Goal: Task Accomplishment & Management: Manage account settings

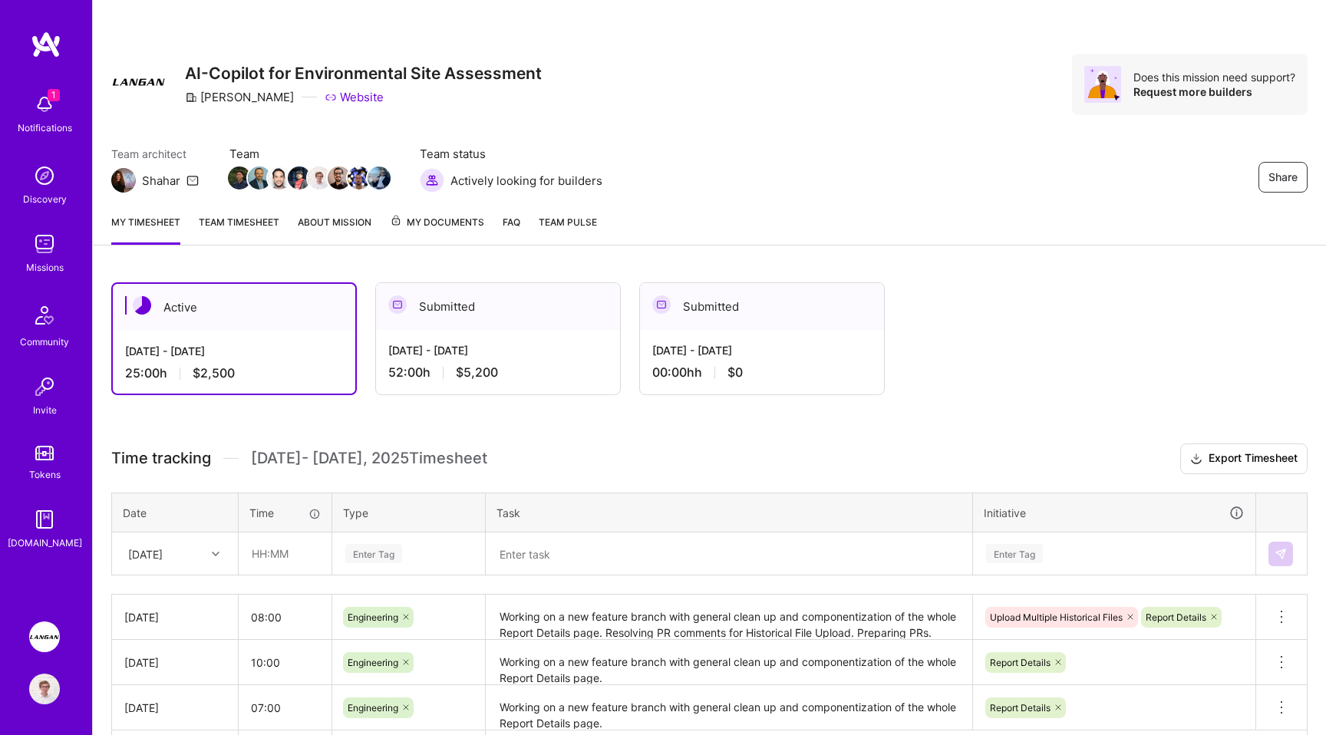
click at [811, 147] on div "Team architect Shahar Team Team status Actively looking for builders Share" at bounding box center [709, 169] width 1196 height 47
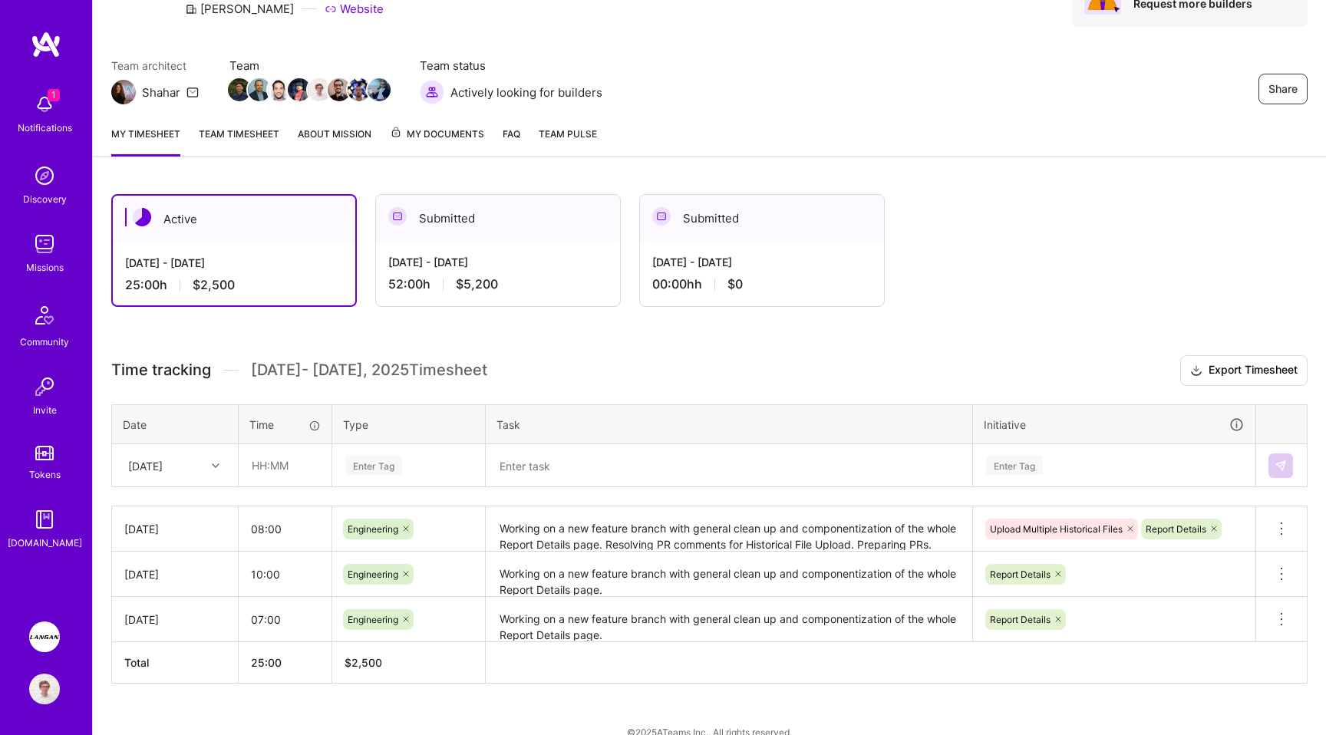
scroll to position [111, 0]
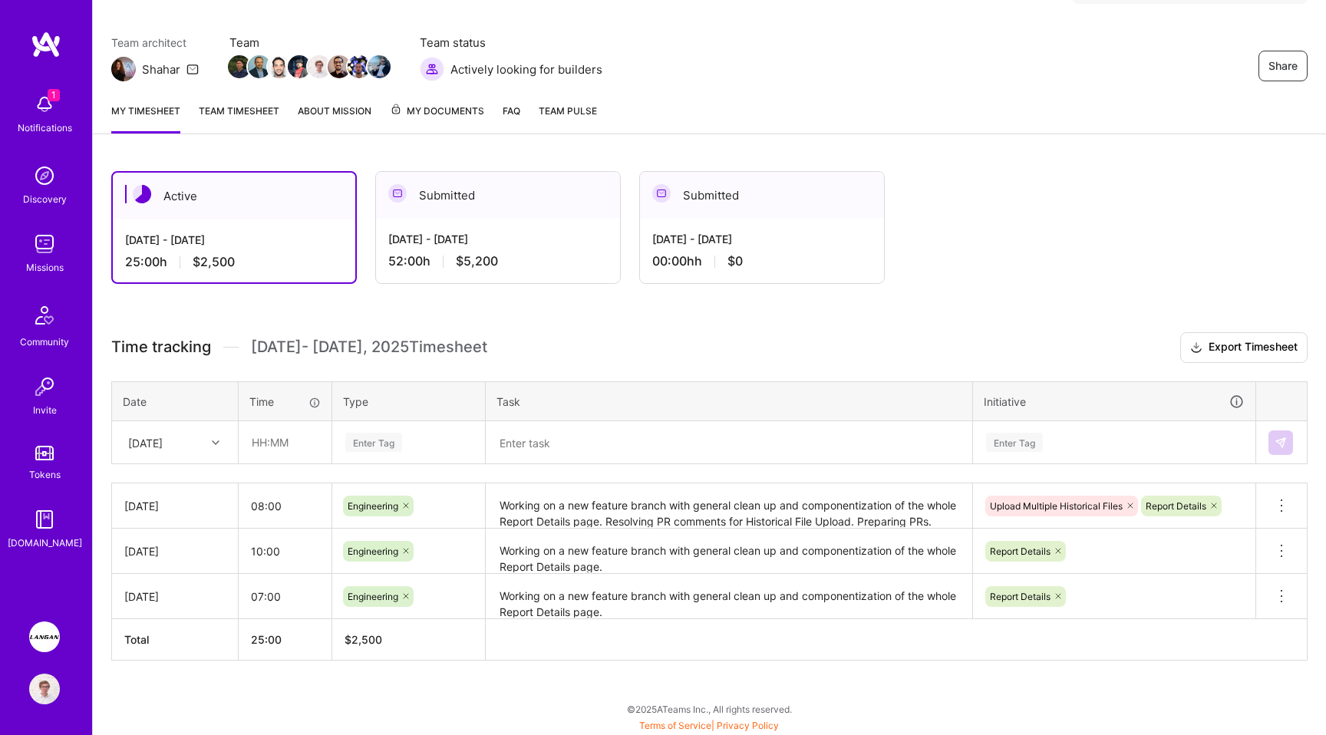
click at [520, 553] on textarea "Working on a new feature branch with general clean up and componentization of t…" at bounding box center [728, 551] width 483 height 42
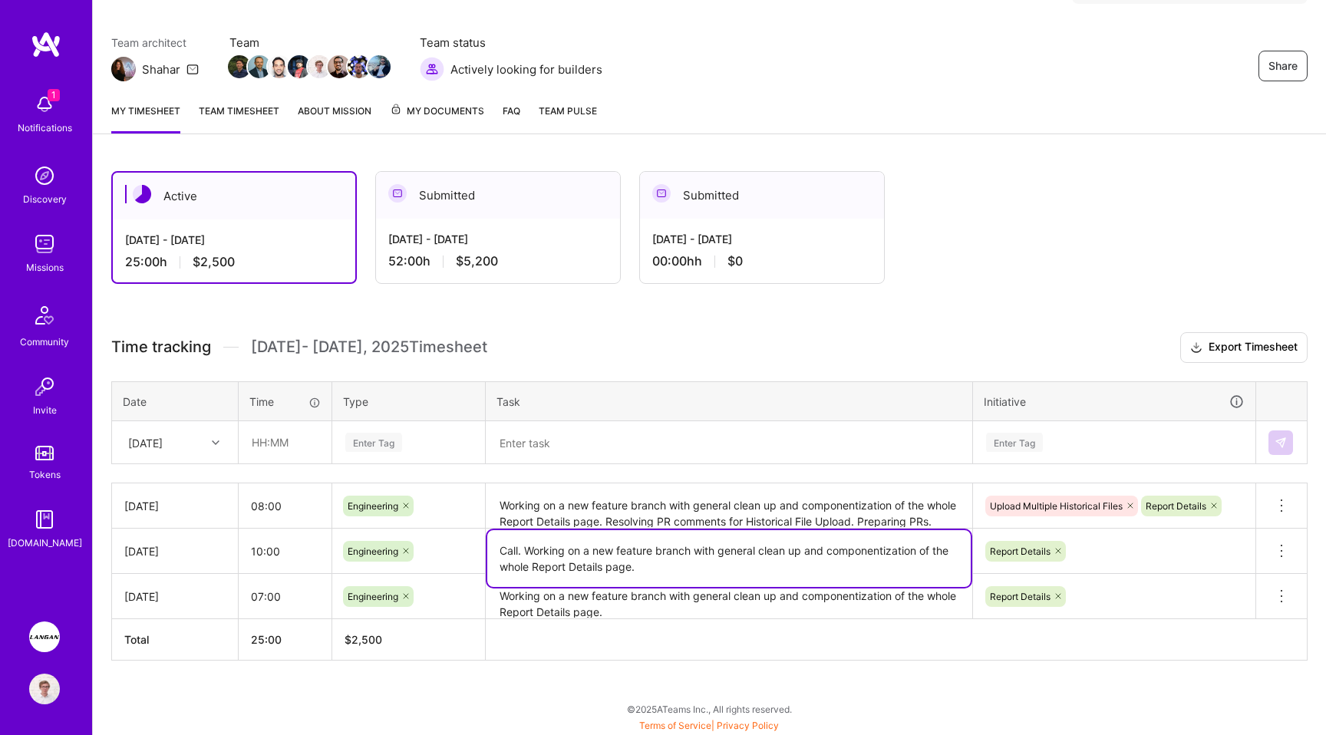
type textarea "Call. Working on a new feature branch with general clean up and componentizatio…"
click at [657, 501] on textarea "Working on a new feature branch with general clean up and componentization of t…" at bounding box center [728, 506] width 483 height 42
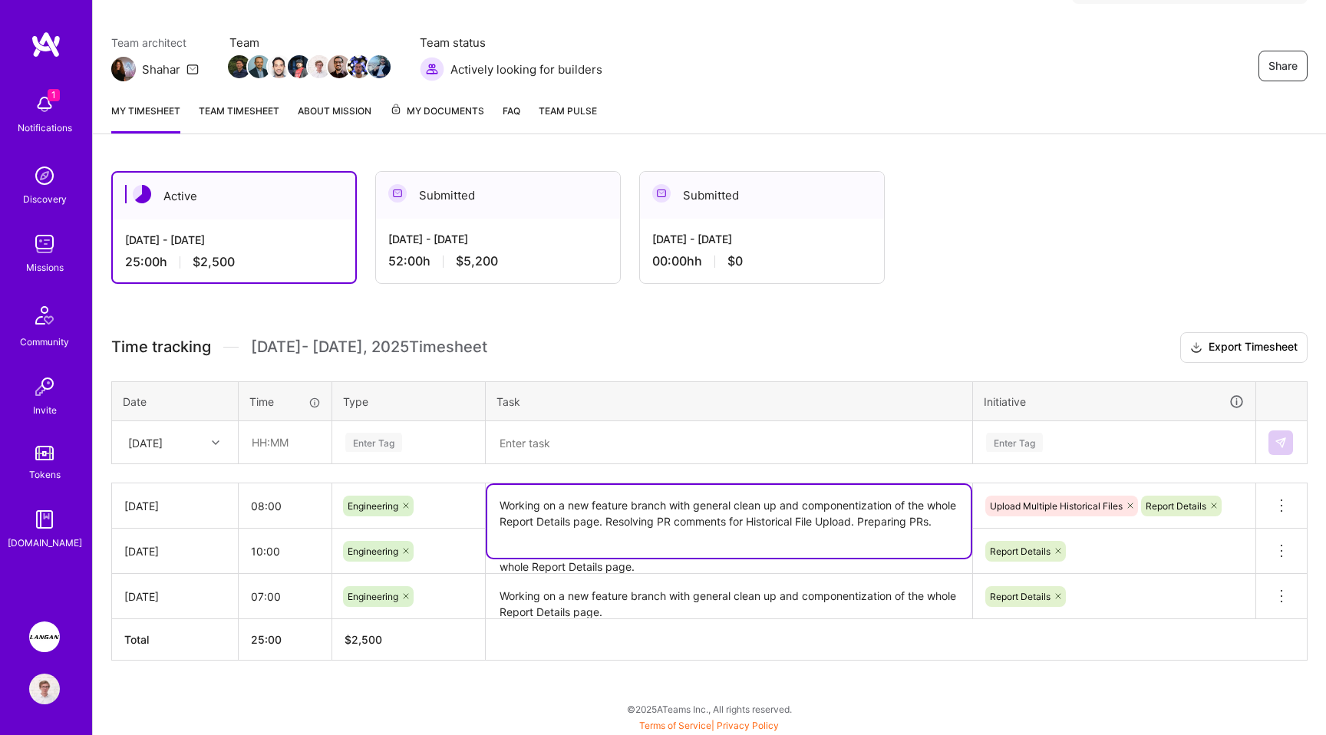
click at [544, 448] on textarea at bounding box center [728, 443] width 483 height 40
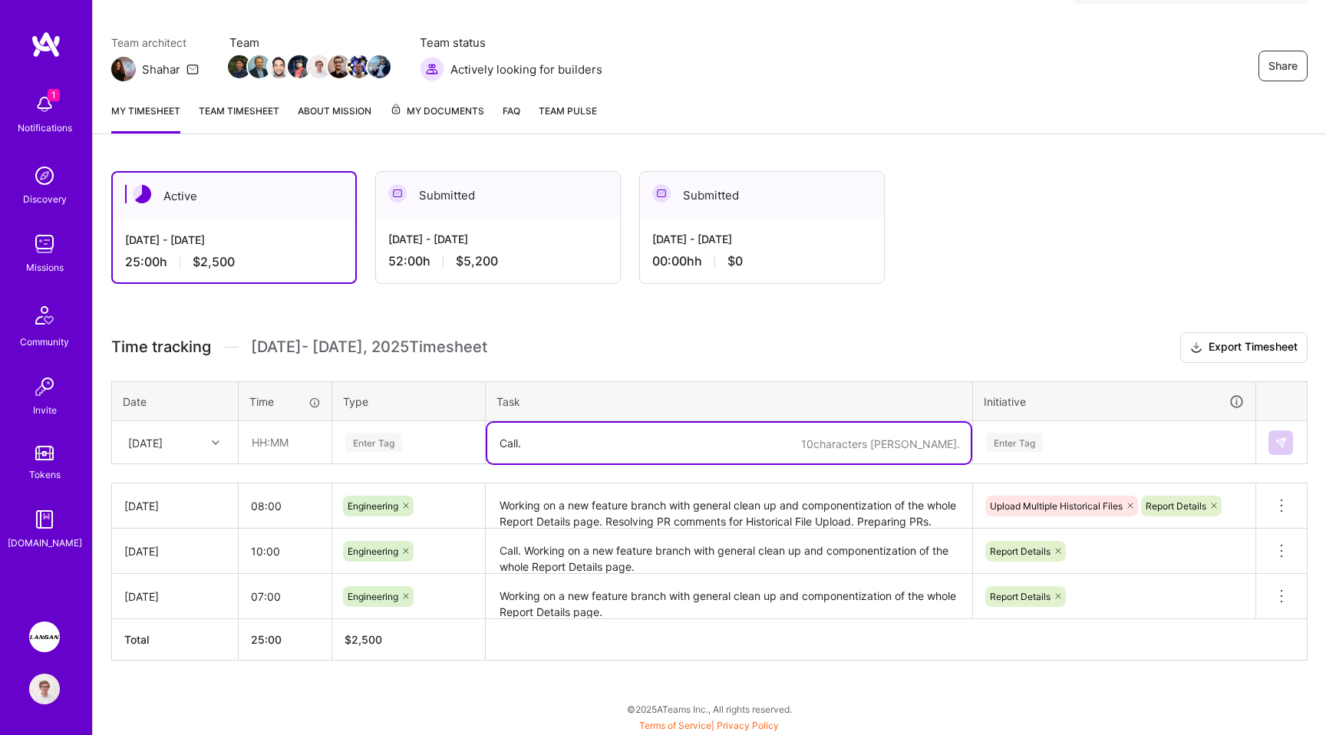
click at [660, 522] on textarea "Working on a new feature branch with general clean up and componentization of t…" at bounding box center [728, 506] width 483 height 43
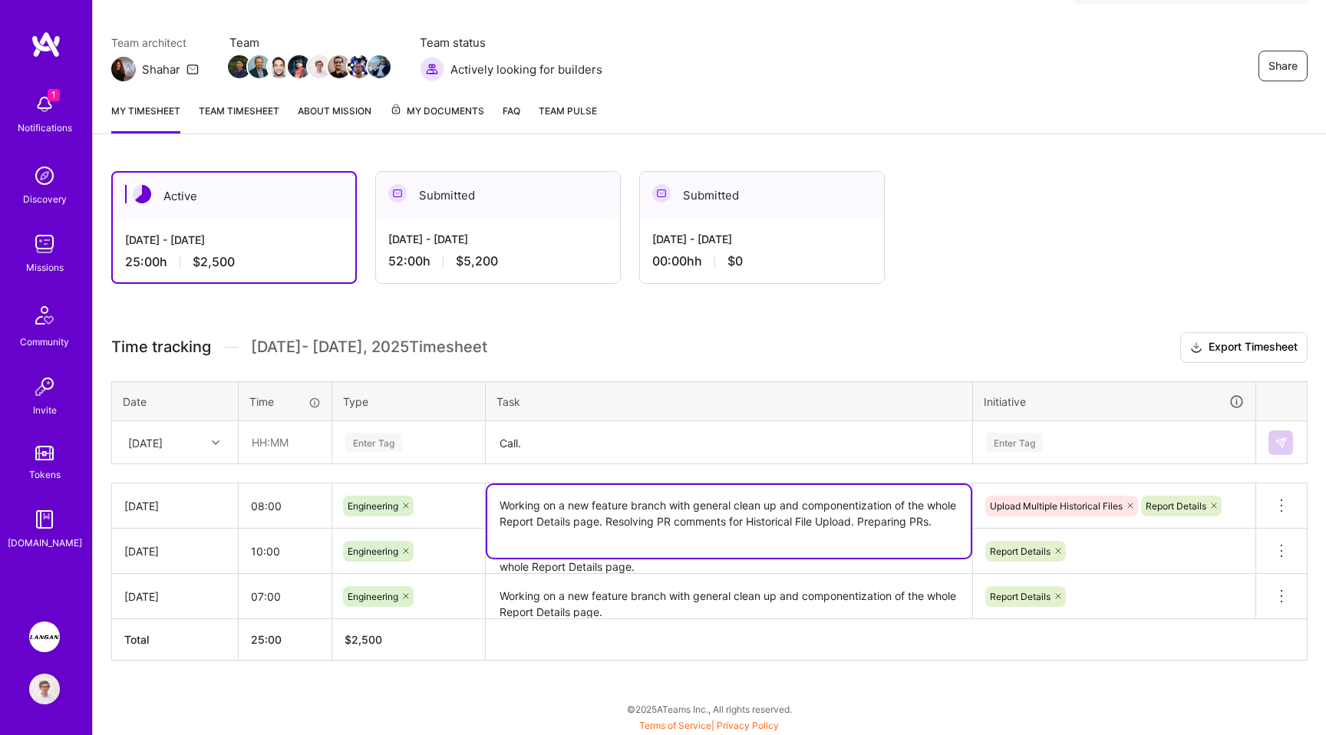
click at [660, 522] on textarea "Working on a new feature branch with general clean up and componentization of t…" at bounding box center [728, 521] width 483 height 73
click at [878, 521] on textarea "Working on a new feature branch with general clean up and componentization of t…" at bounding box center [728, 521] width 483 height 73
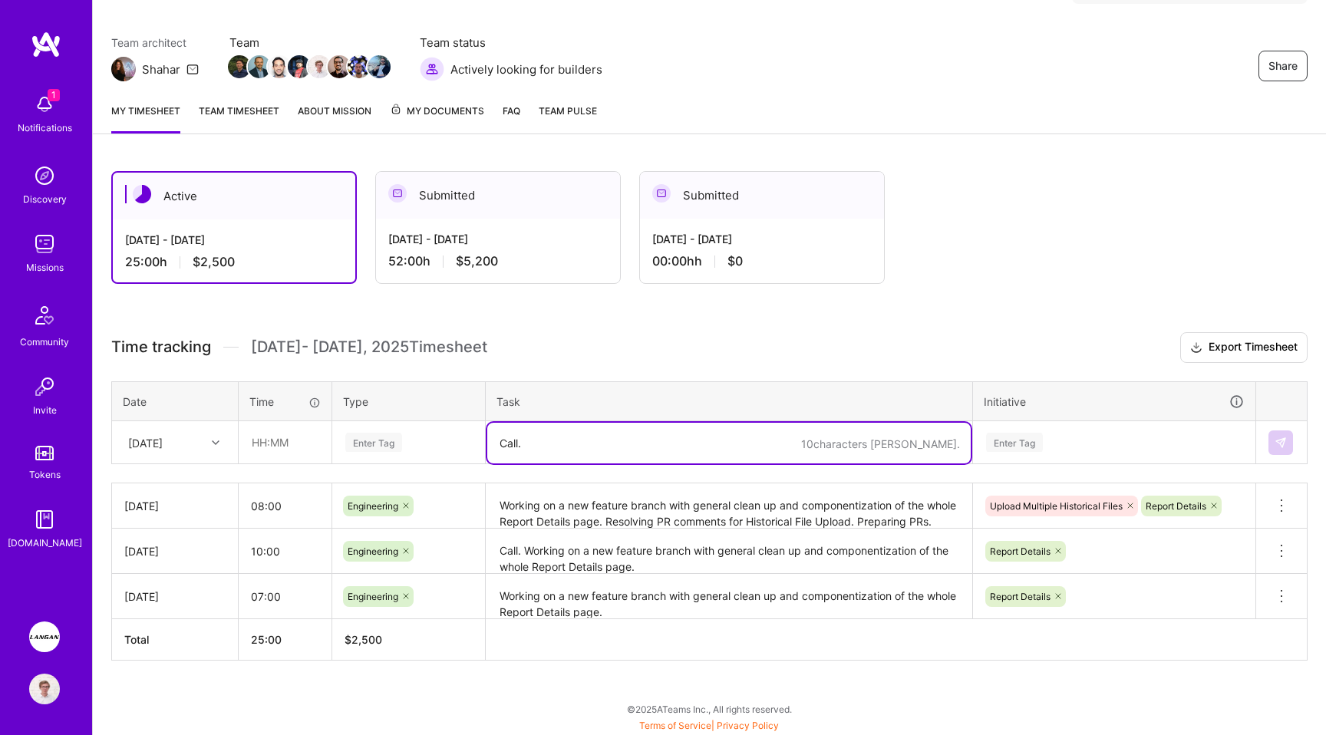
click at [598, 434] on textarea "Call." at bounding box center [728, 443] width 483 height 41
paste textarea "Resolving PR comments for Historical File Upload"
type textarea "Call. Resolving PR comments for Historical File Upload and Report Details page."
click at [1002, 437] on div "Enter Tag" at bounding box center [1014, 442] width 57 height 24
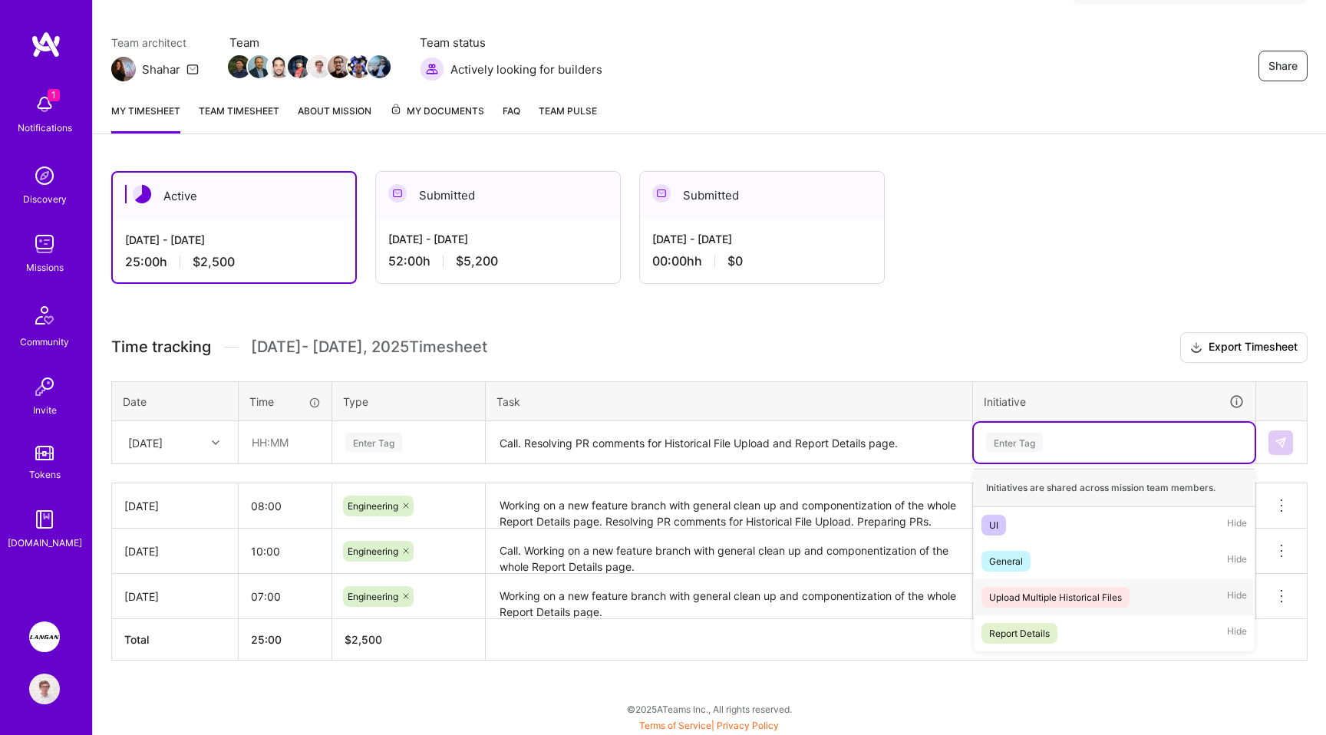
click at [1026, 600] on div "Upload Multiple Historical Files" at bounding box center [1055, 597] width 133 height 16
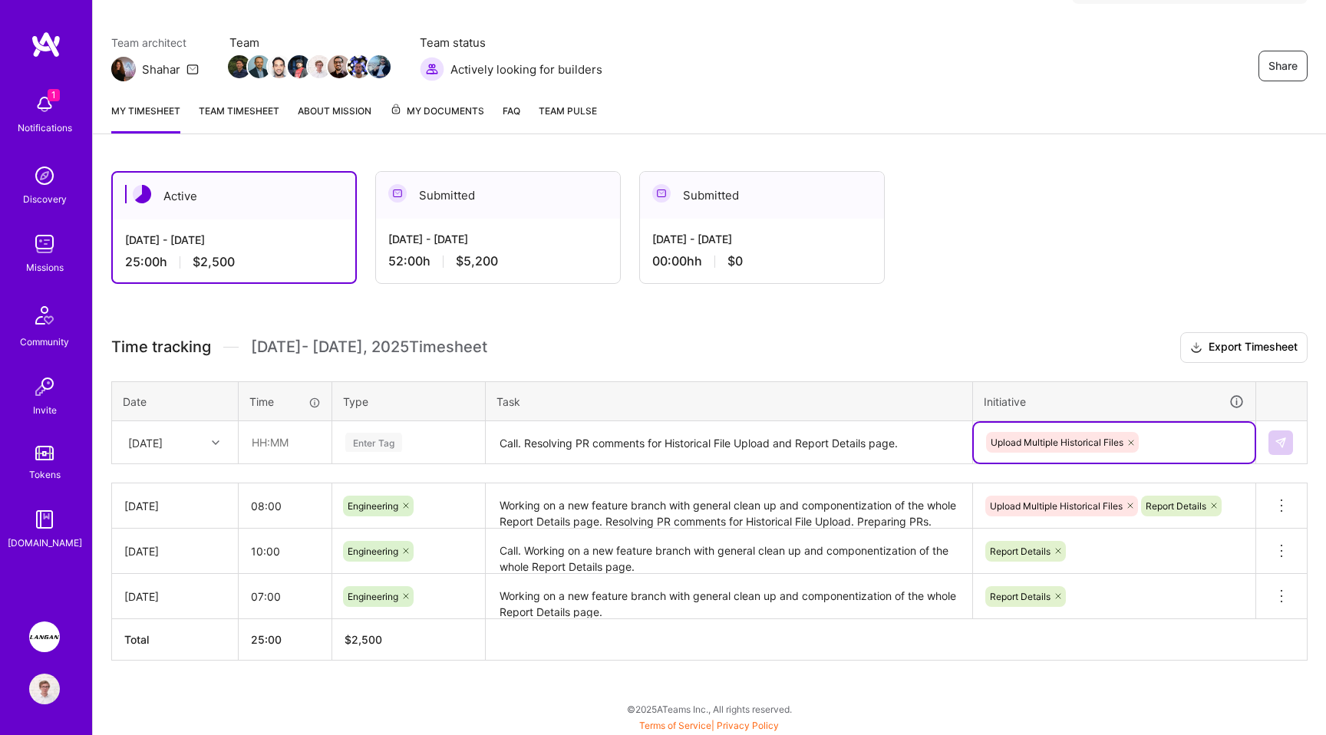
click at [1171, 440] on div "Upload Multiple Historical Files" at bounding box center [1113, 442] width 259 height 24
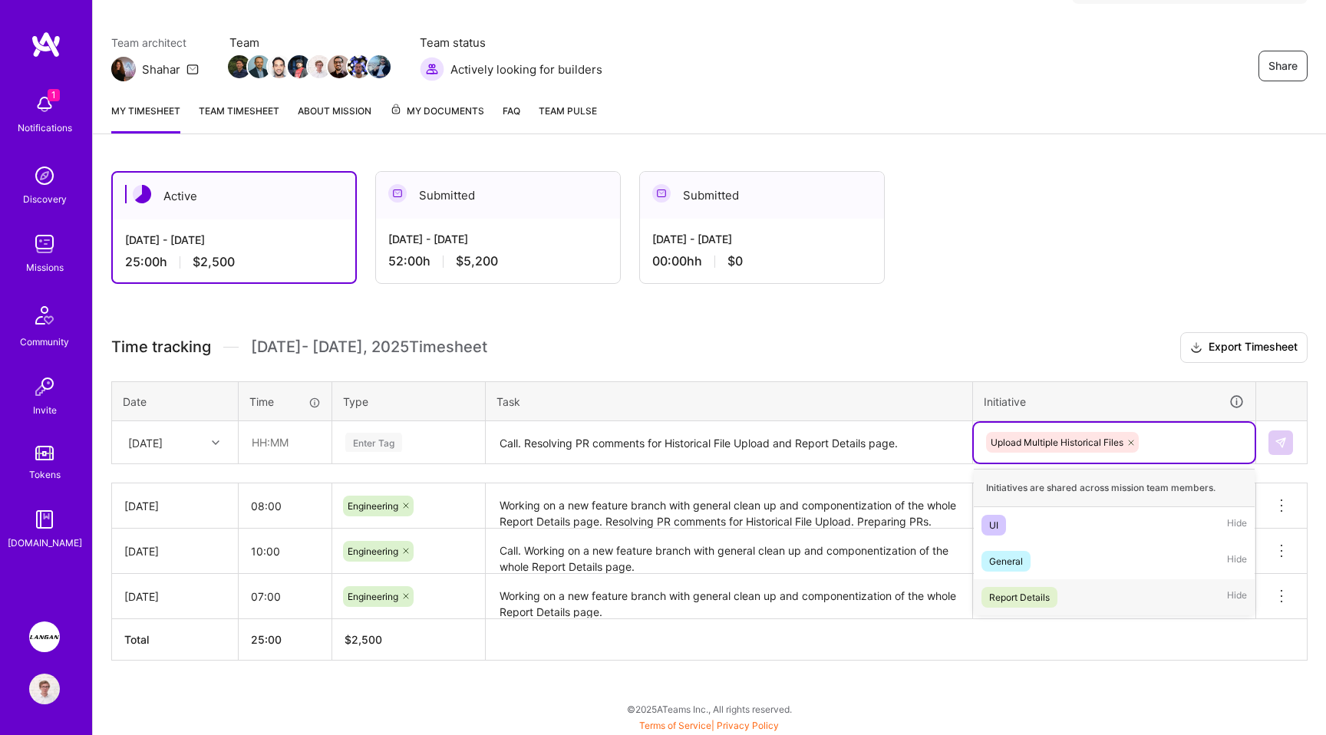
click at [1045, 593] on div "Report Details" at bounding box center [1019, 597] width 61 height 16
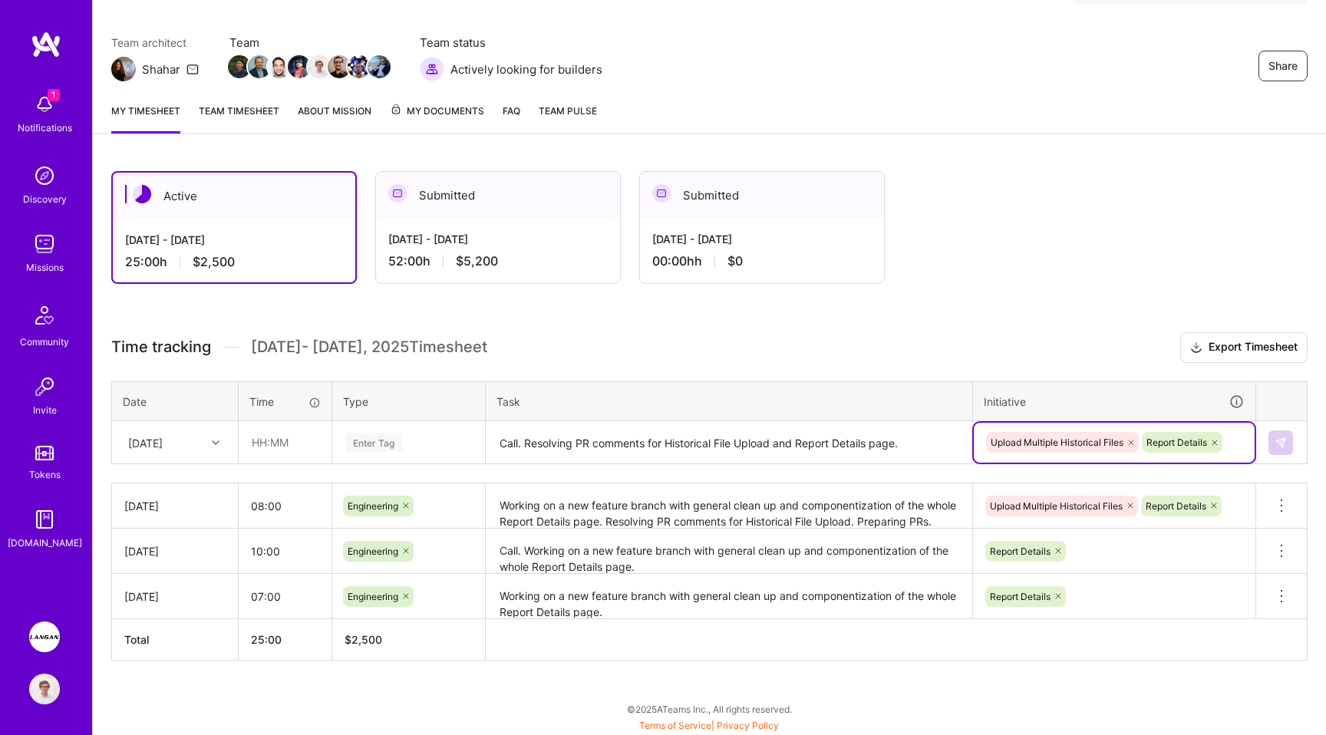
click at [367, 438] on div "Enter Tag" at bounding box center [373, 442] width 57 height 24
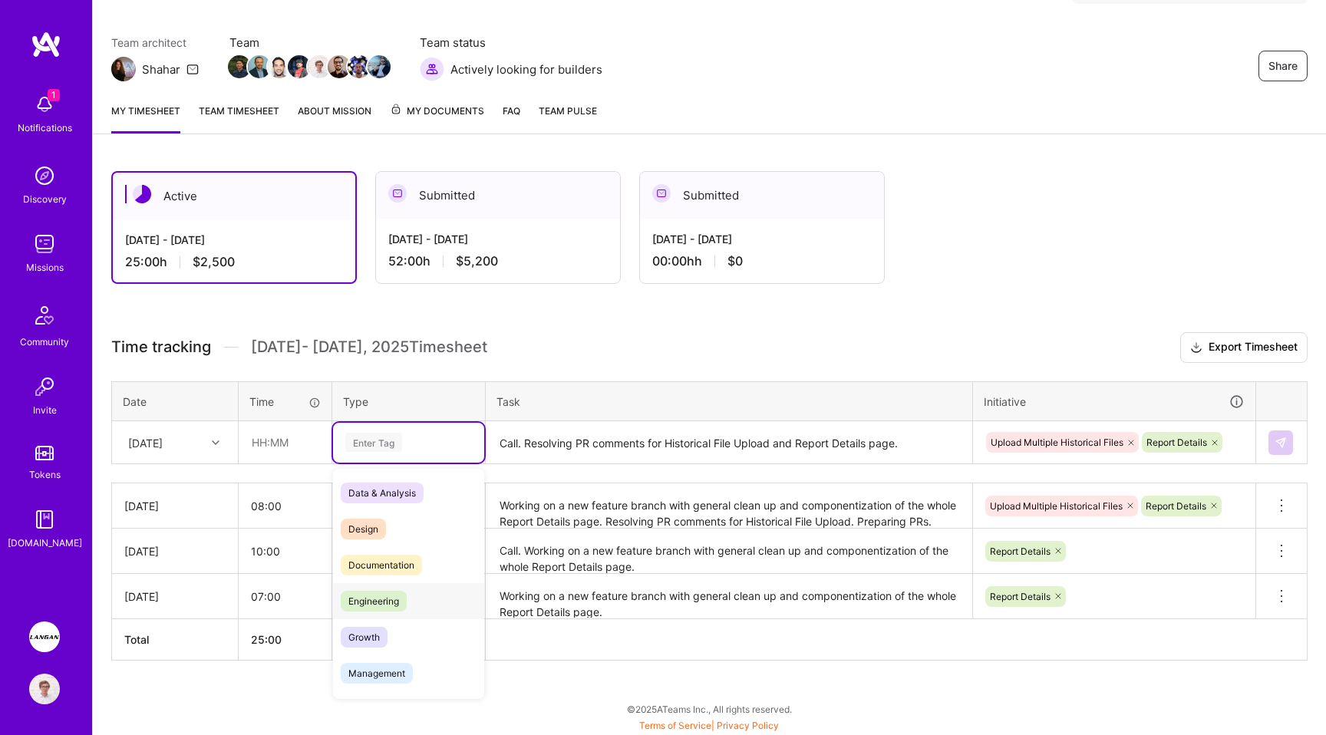
click at [374, 600] on span "Engineering" at bounding box center [374, 601] width 66 height 21
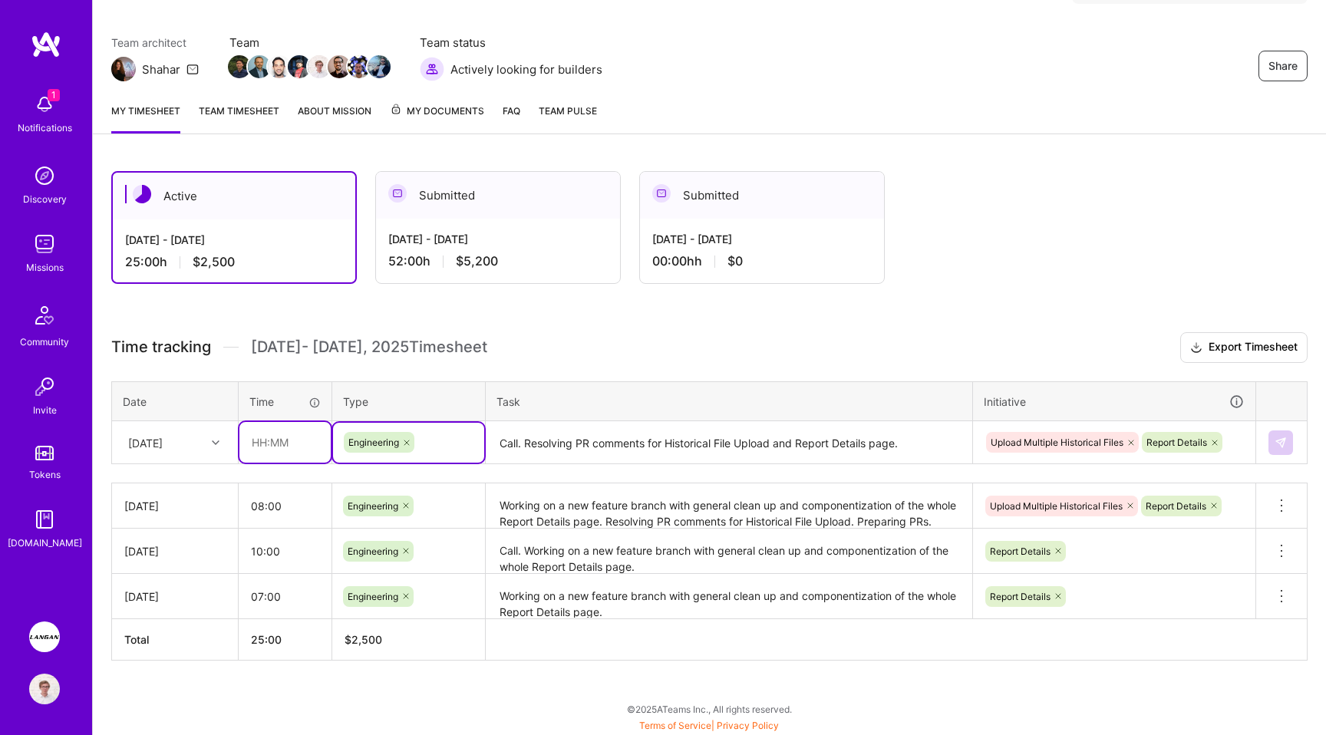
click at [288, 454] on input "text" at bounding box center [284, 442] width 91 height 41
click at [909, 442] on textarea "Call. Resolving PR comments for Historical File Upload and Report Details page." at bounding box center [728, 443] width 483 height 41
type input "08:00"
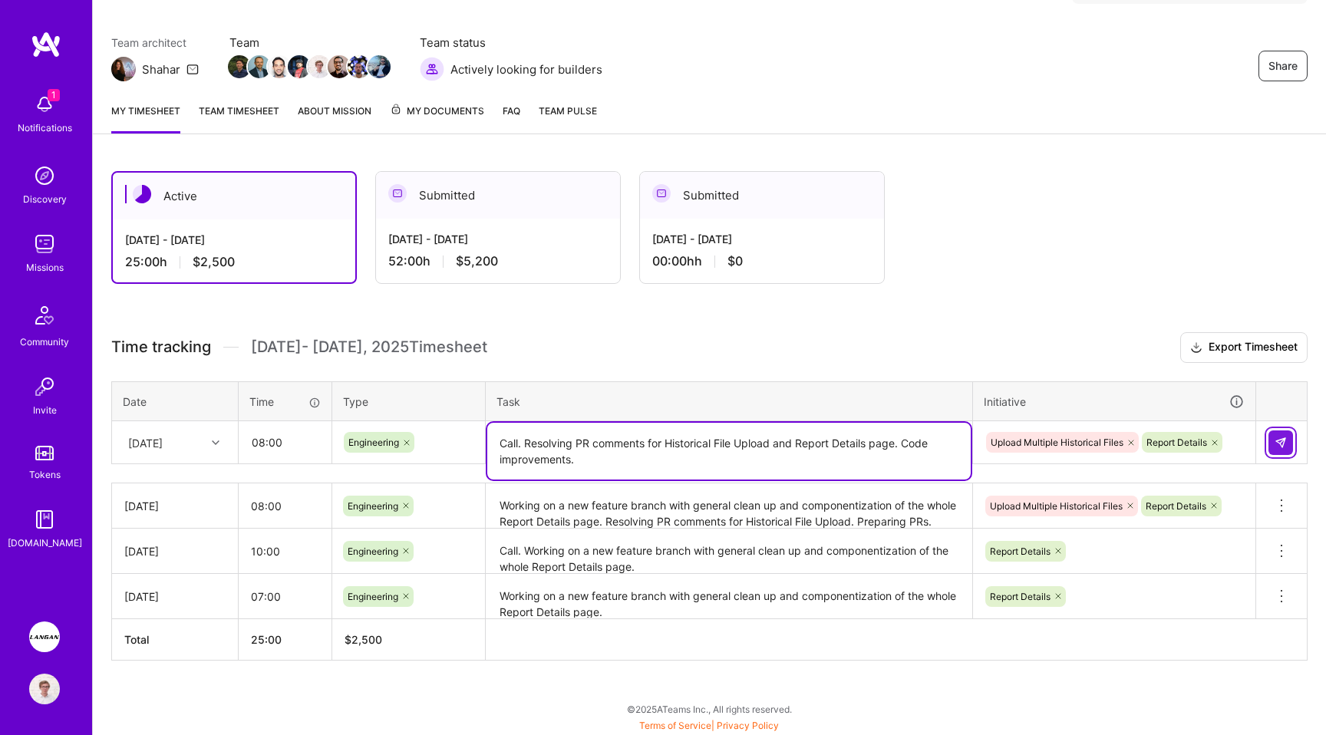
type textarea "Call. Resolving PR comments for Historical File Upload and Report Details page.…"
click at [1281, 440] on img at bounding box center [1280, 443] width 12 height 12
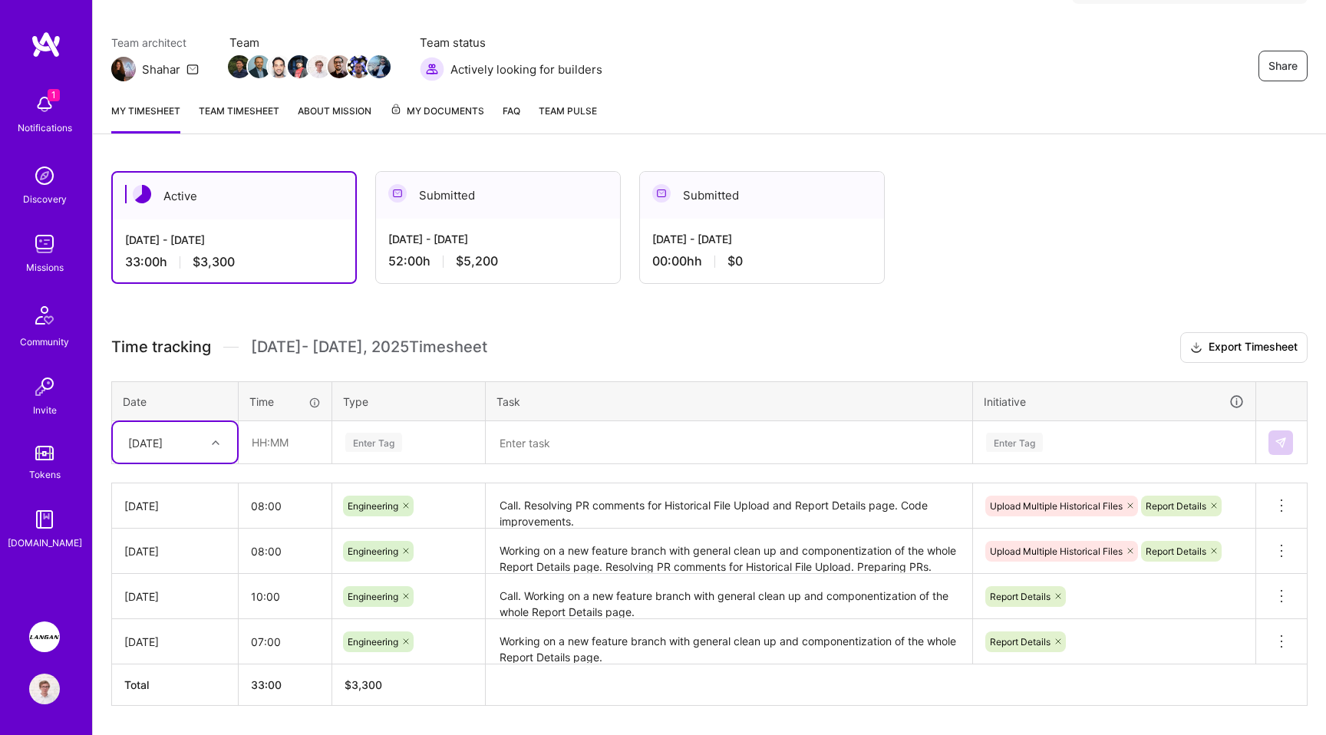
click at [453, 229] on div "[DATE] - [DATE] 52:00 h $5,200" at bounding box center [498, 250] width 244 height 63
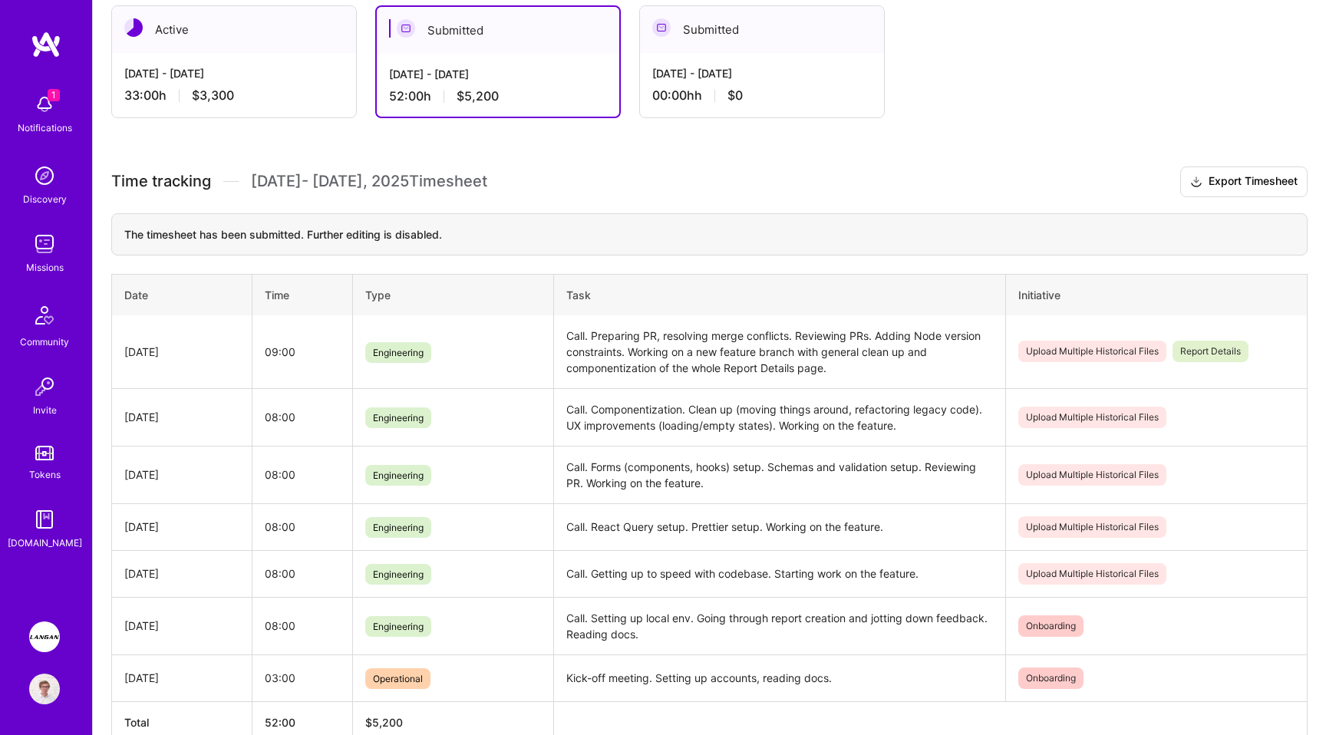
scroll to position [234, 0]
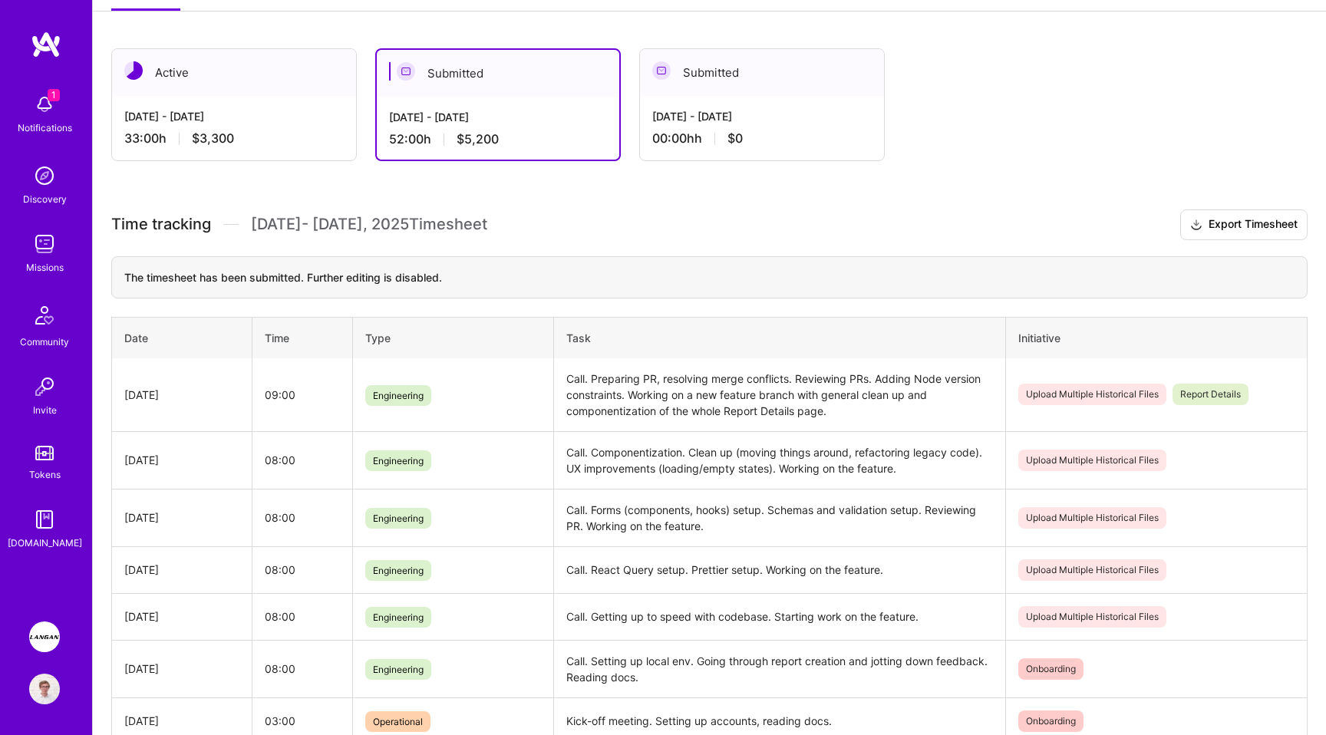
click at [727, 111] on div "[DATE] - [DATE]" at bounding box center [761, 116] width 219 height 16
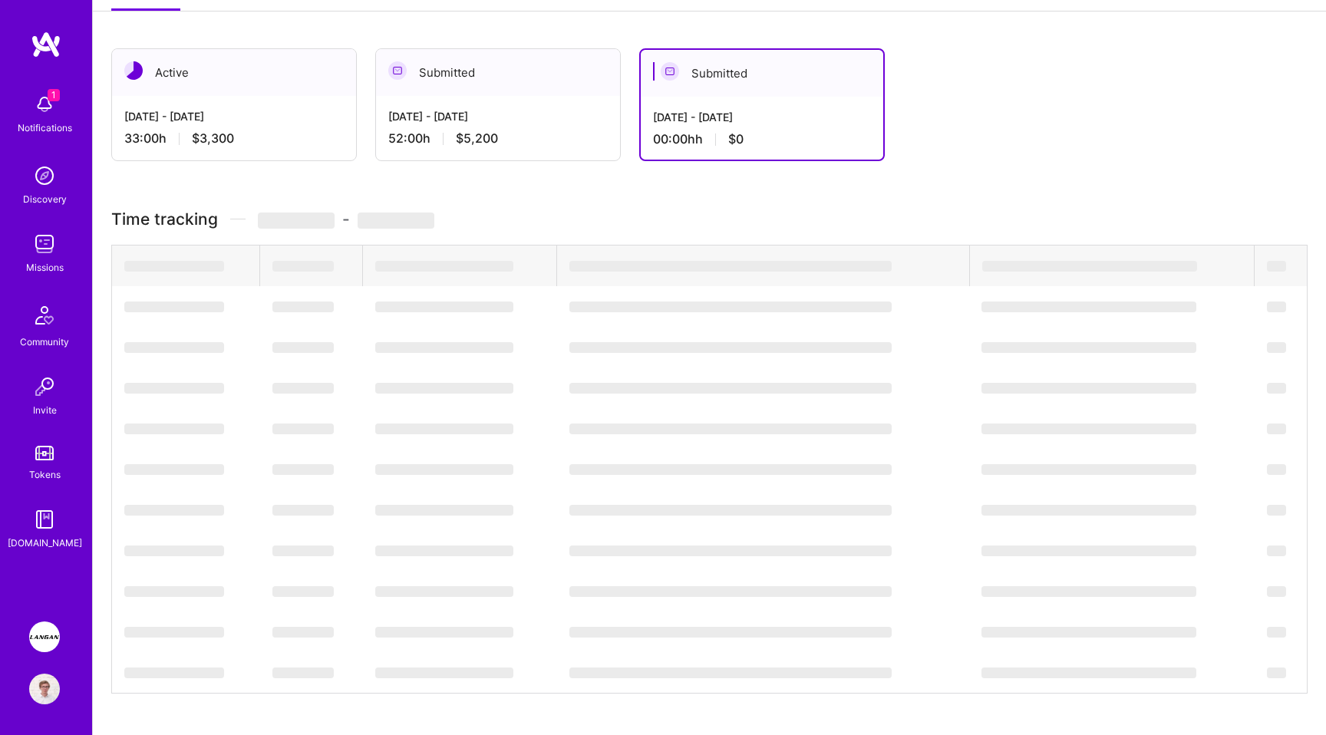
scroll to position [0, 0]
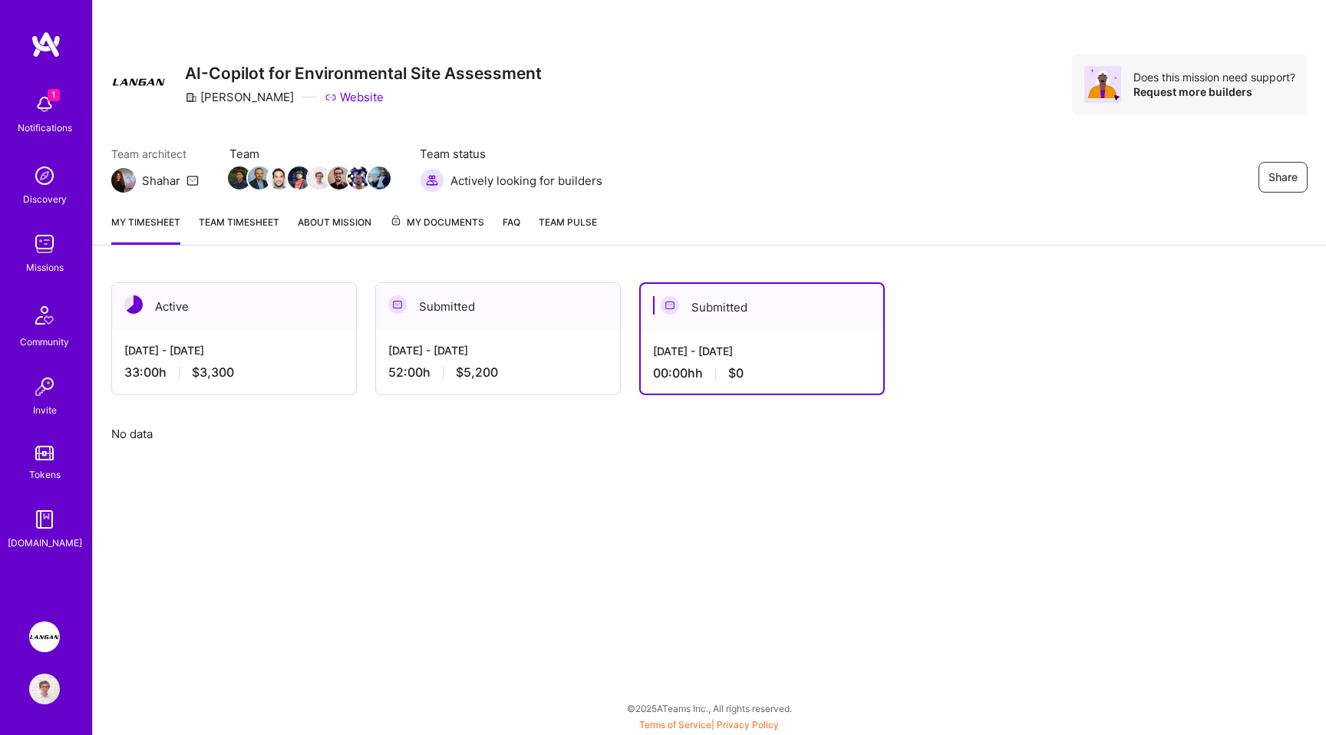
click at [514, 294] on div "Submitted" at bounding box center [498, 306] width 244 height 47
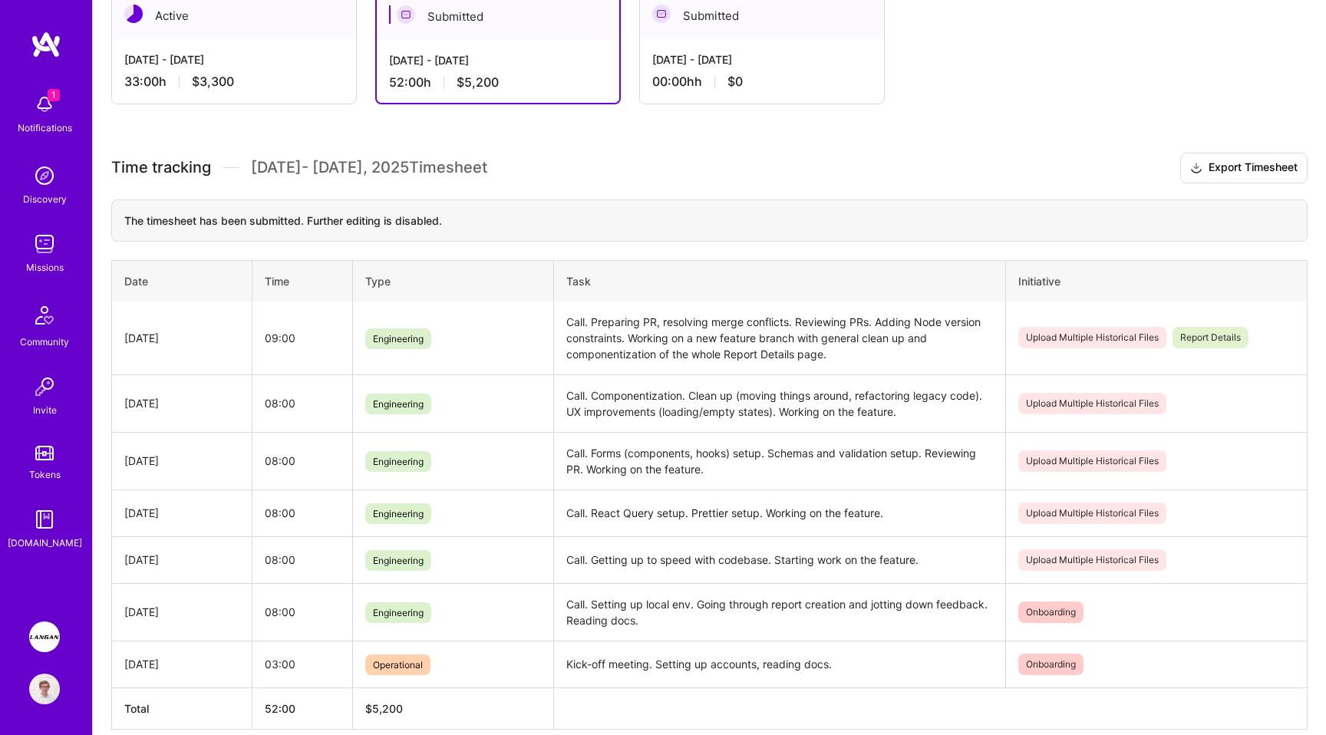
scroll to position [264, 0]
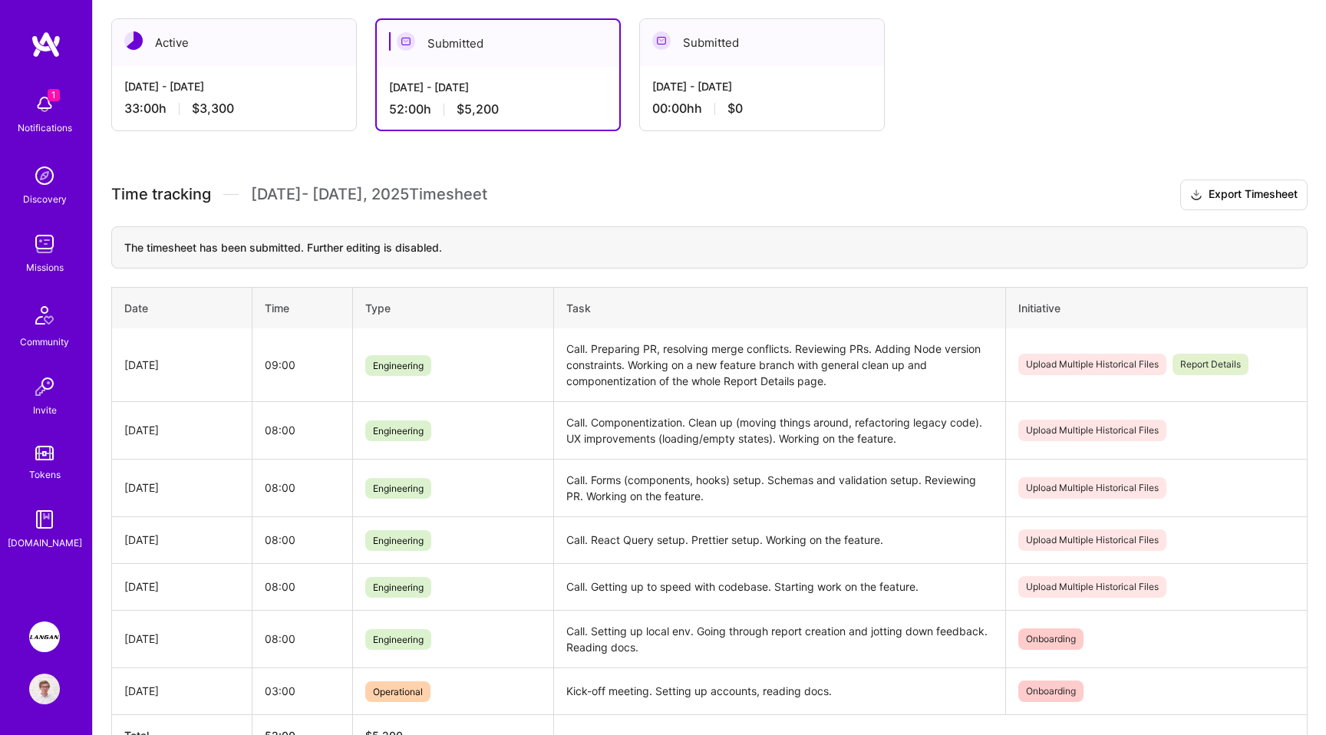
click at [305, 66] on div "[DATE] - [DATE] 33:00 h $3,300" at bounding box center [234, 97] width 244 height 63
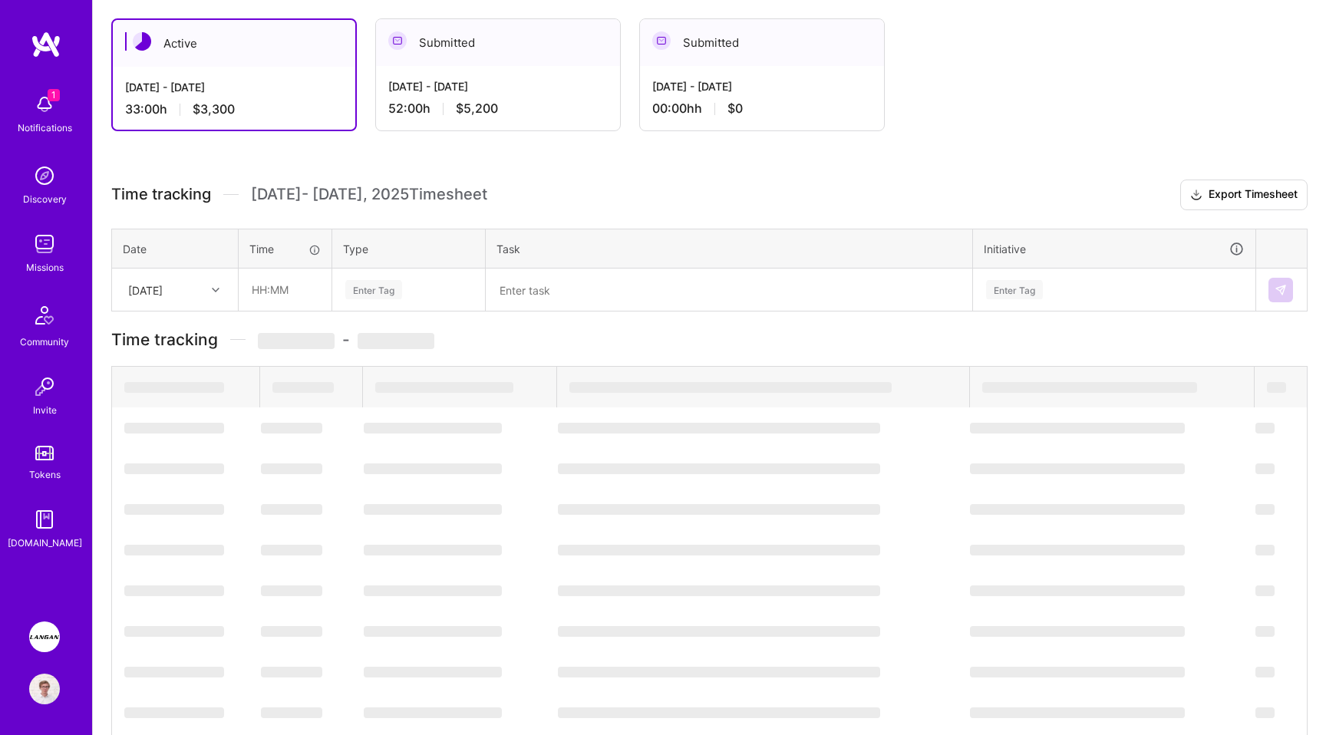
scroll to position [156, 0]
